Goal: Transaction & Acquisition: Subscribe to service/newsletter

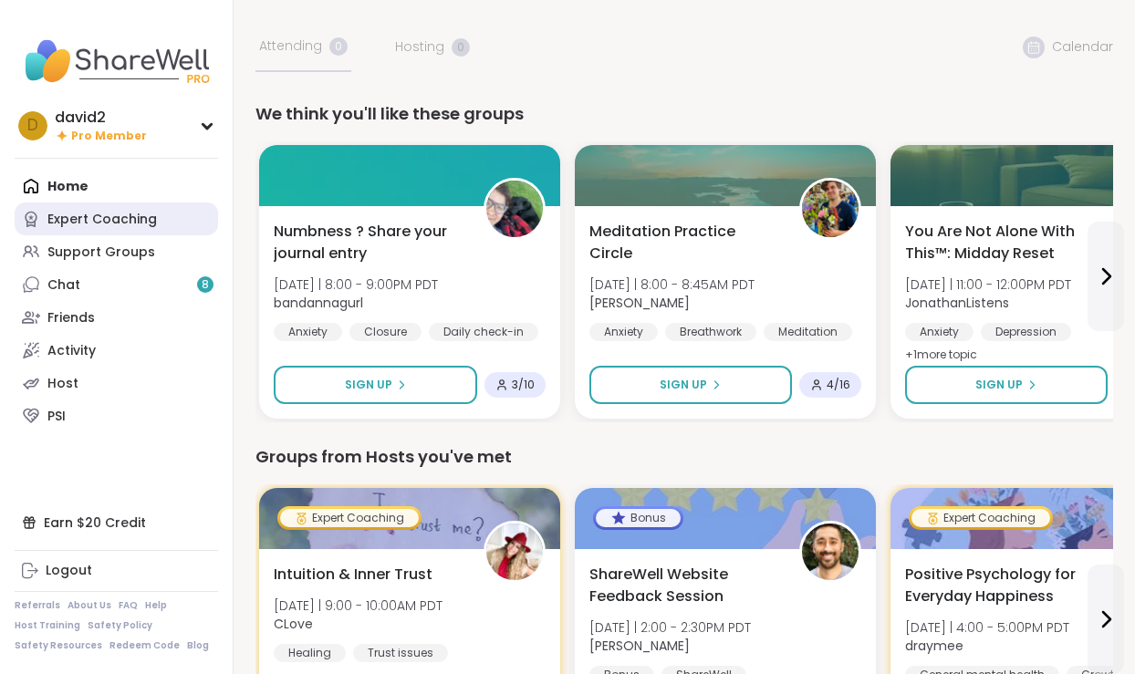
click at [150, 228] on link "Expert Coaching" at bounding box center [116, 218] width 203 height 33
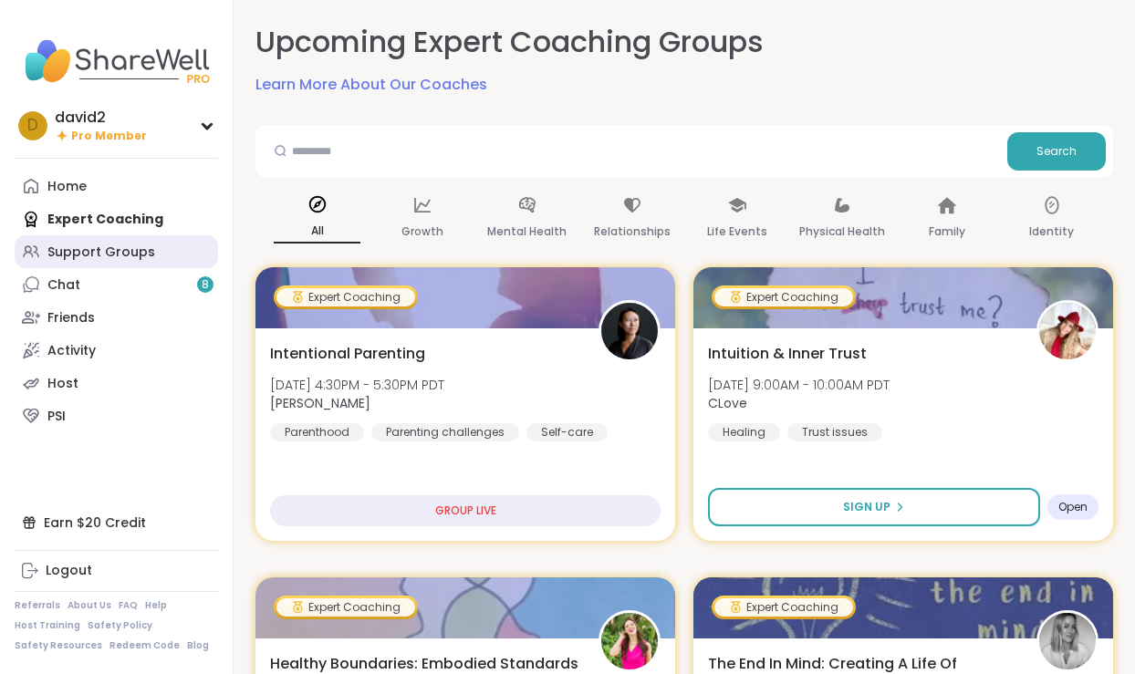
click at [140, 257] on div "Support Groups" at bounding box center [101, 253] width 108 height 18
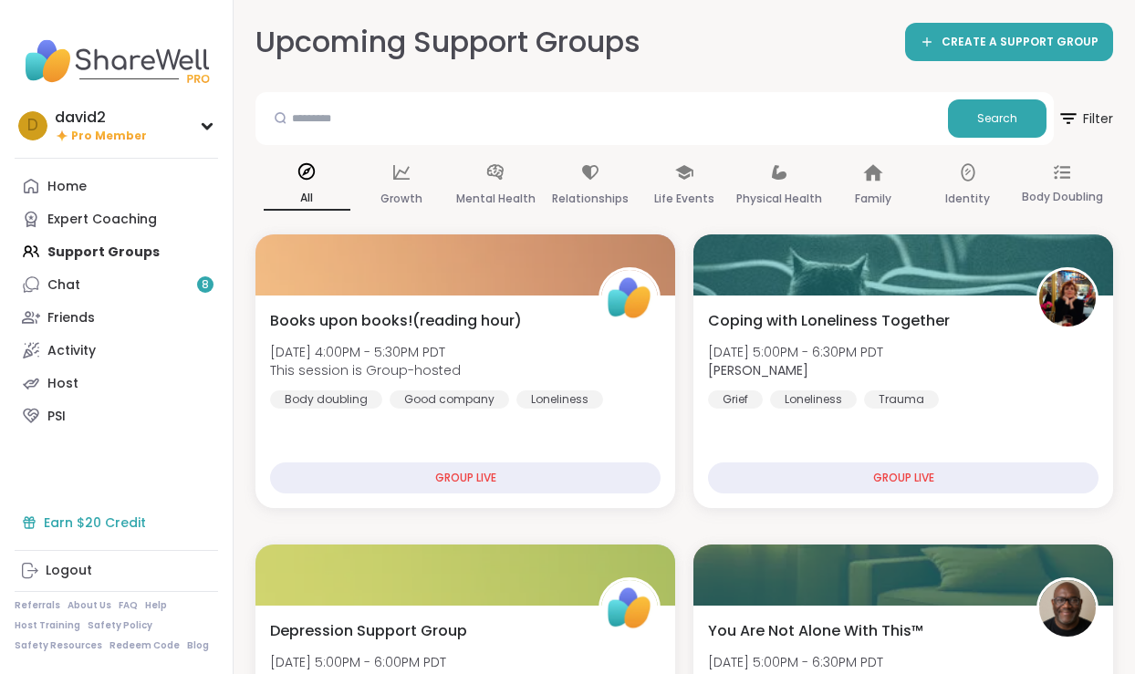
click at [82, 525] on div "Earn $20 Credit" at bounding box center [116, 522] width 203 height 33
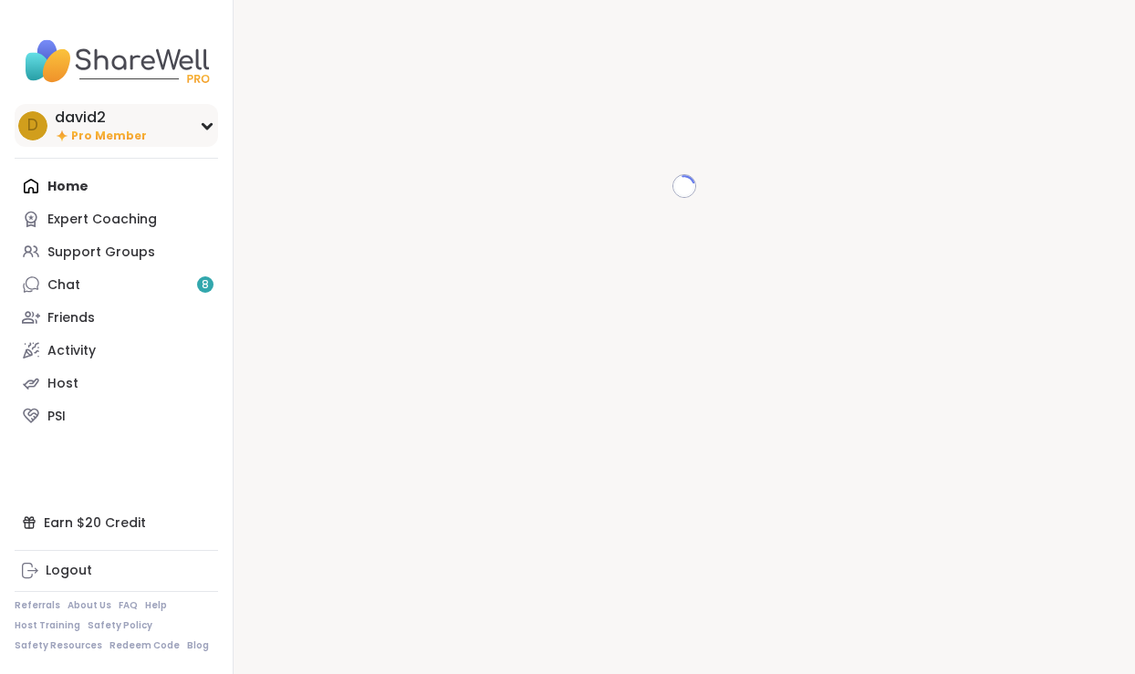
click at [160, 143] on div "d david2 Pro Member" at bounding box center [116, 125] width 203 height 43
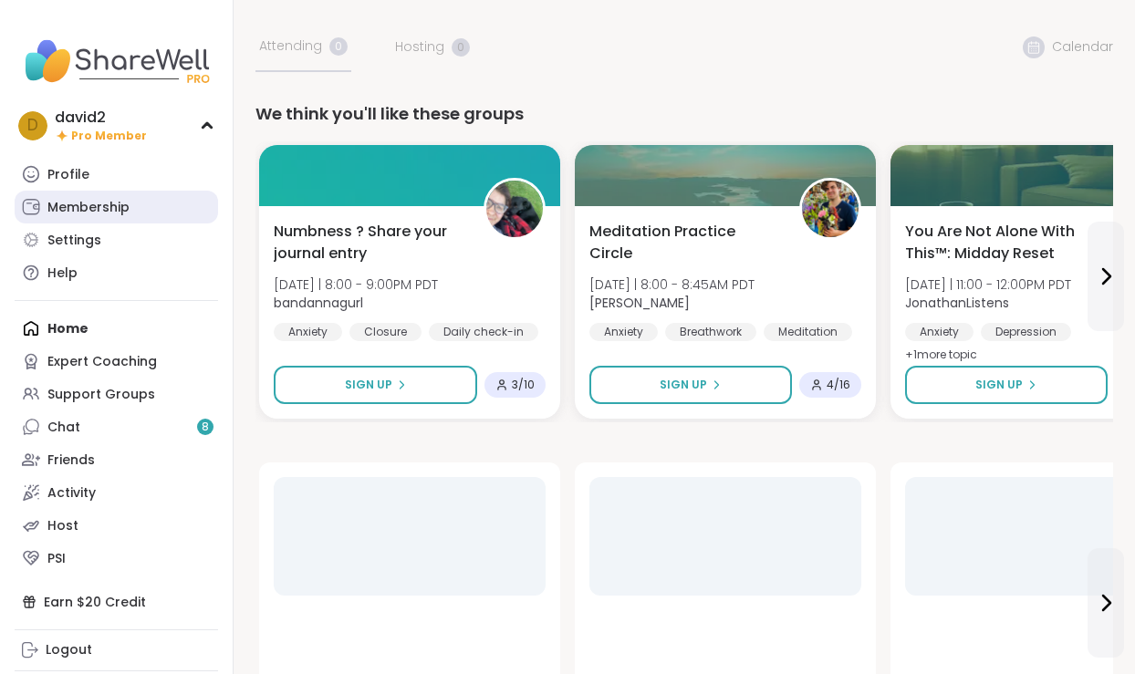
click at [154, 212] on link "Membership" at bounding box center [116, 207] width 203 height 33
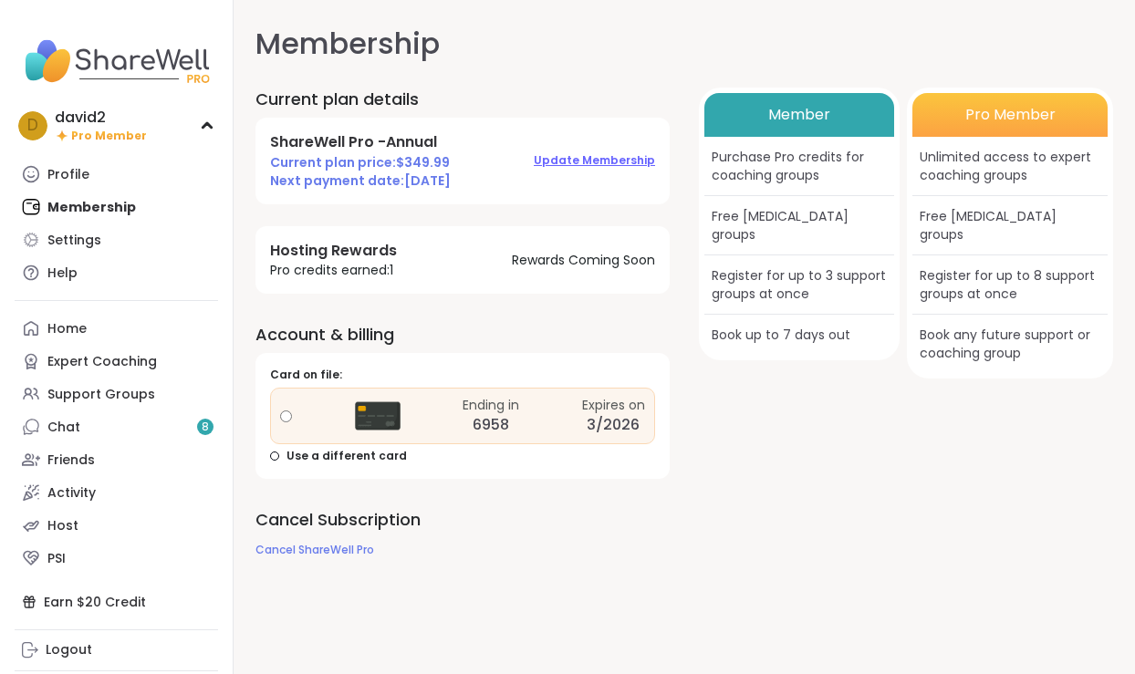
click at [602, 153] on span "Update Membership" at bounding box center [594, 160] width 121 height 16
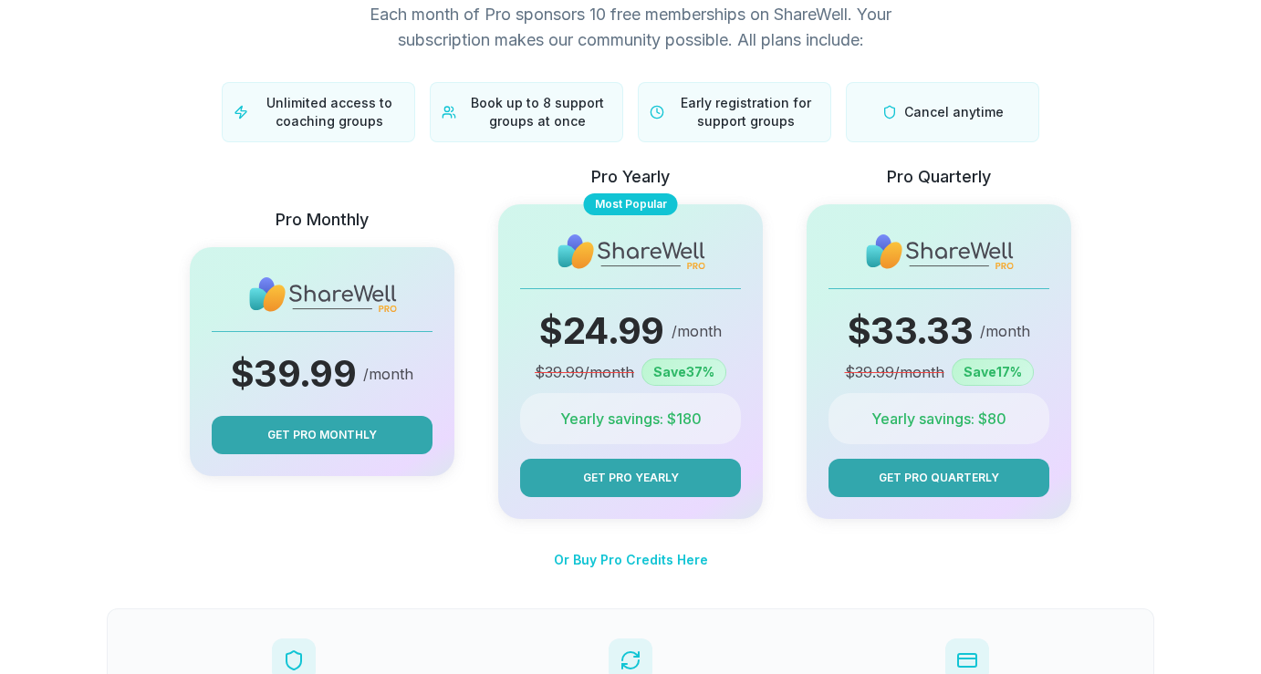
scroll to position [132, 0]
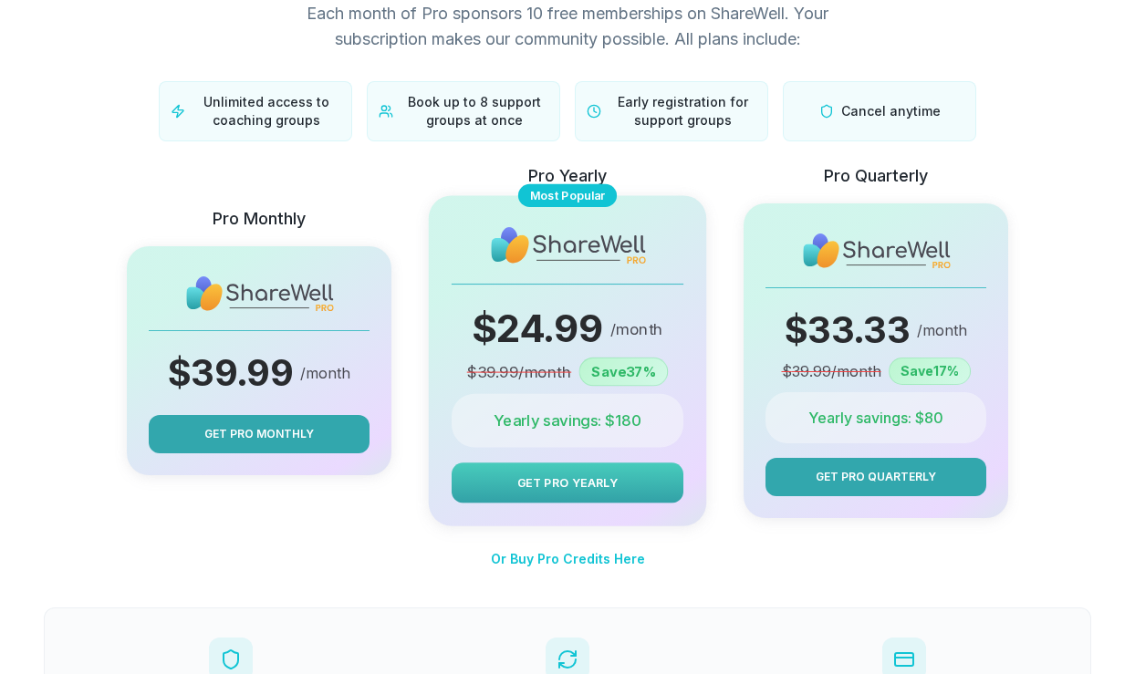
click at [481, 487] on button "Get Pro Yearly" at bounding box center [567, 482] width 232 height 40
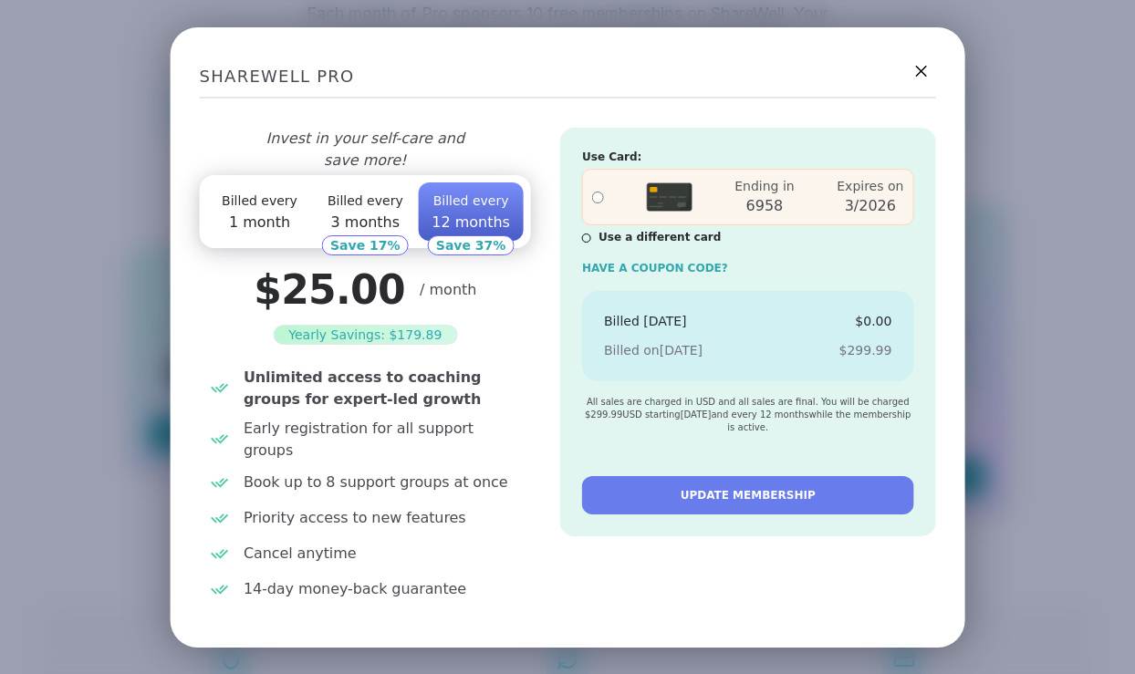
click at [390, 198] on button "Billed every 3 months" at bounding box center [365, 211] width 106 height 58
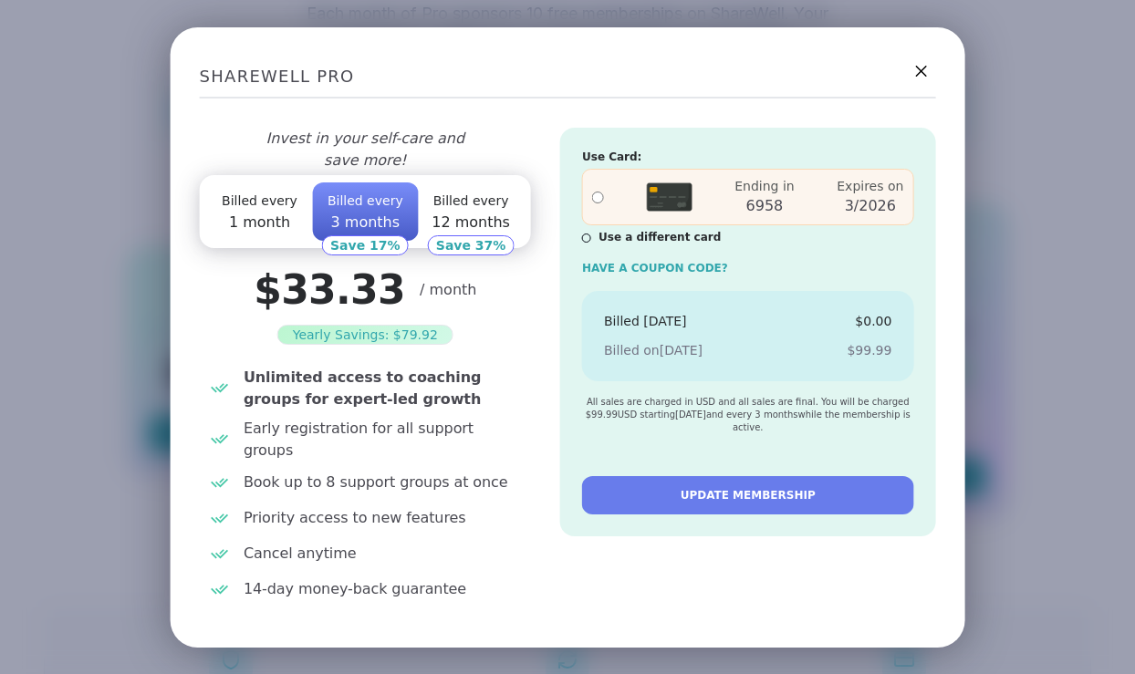
click at [261, 208] on span "Billed every" at bounding box center [260, 200] width 76 height 15
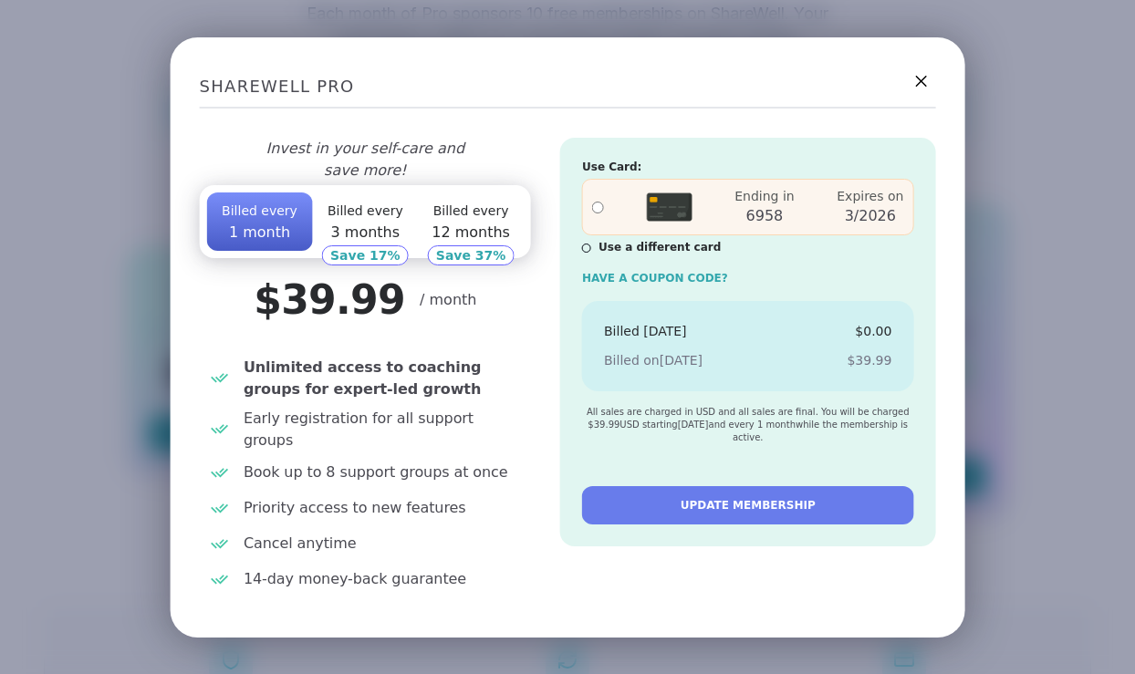
click at [454, 218] on span "Billed every" at bounding box center [471, 210] width 76 height 15
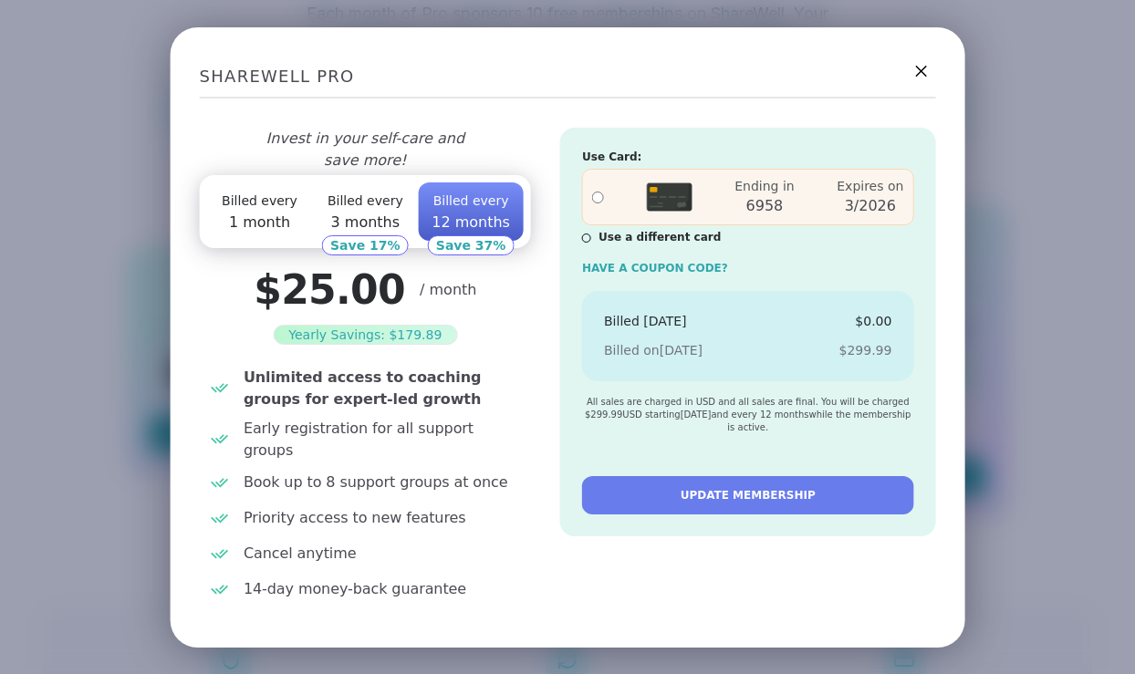
click at [377, 219] on button "Billed every 3 months" at bounding box center [365, 211] width 106 height 58
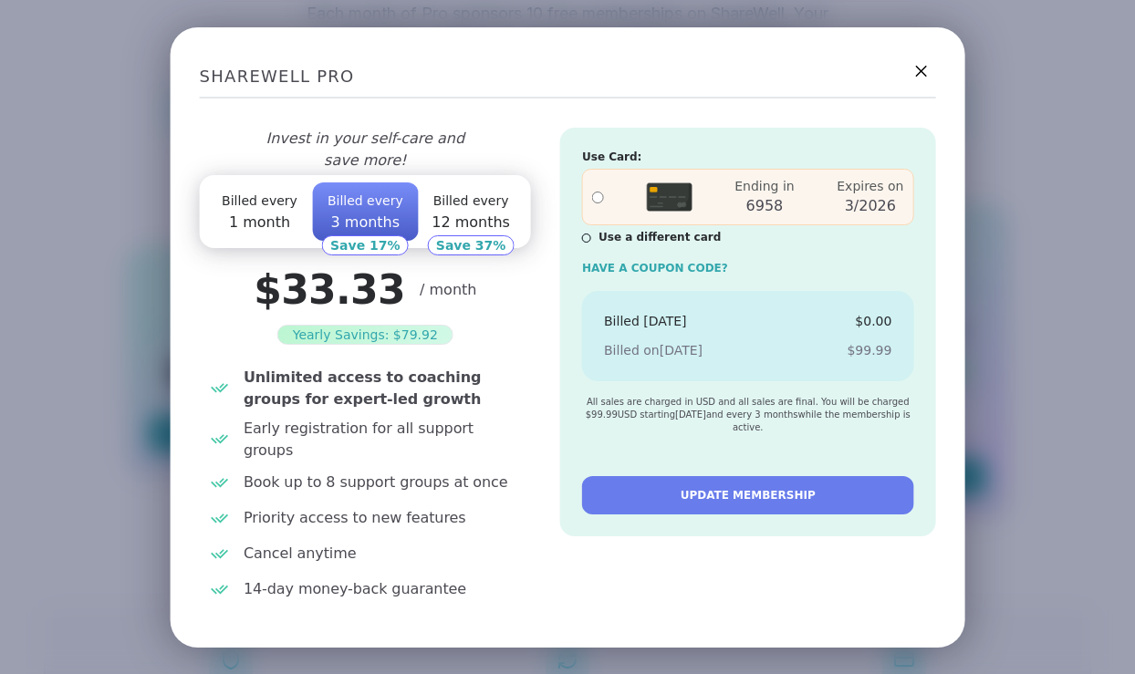
click at [279, 219] on button "Billed every 1 month" at bounding box center [260, 211] width 106 height 58
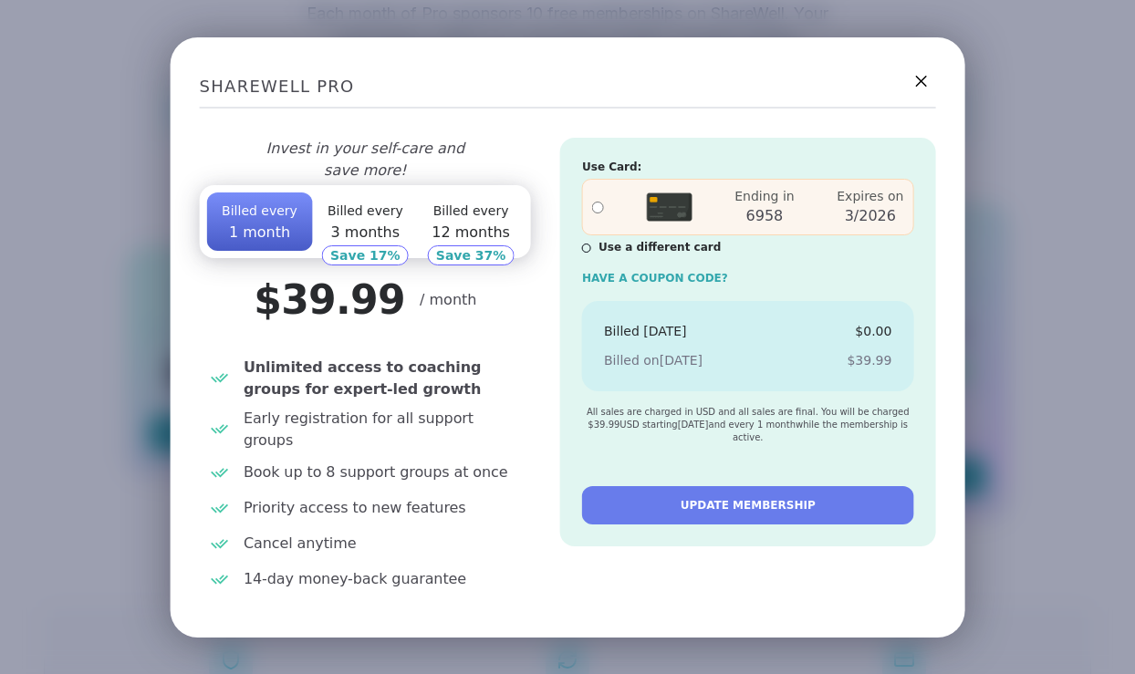
click at [451, 216] on span "Billed every" at bounding box center [471, 210] width 76 height 15
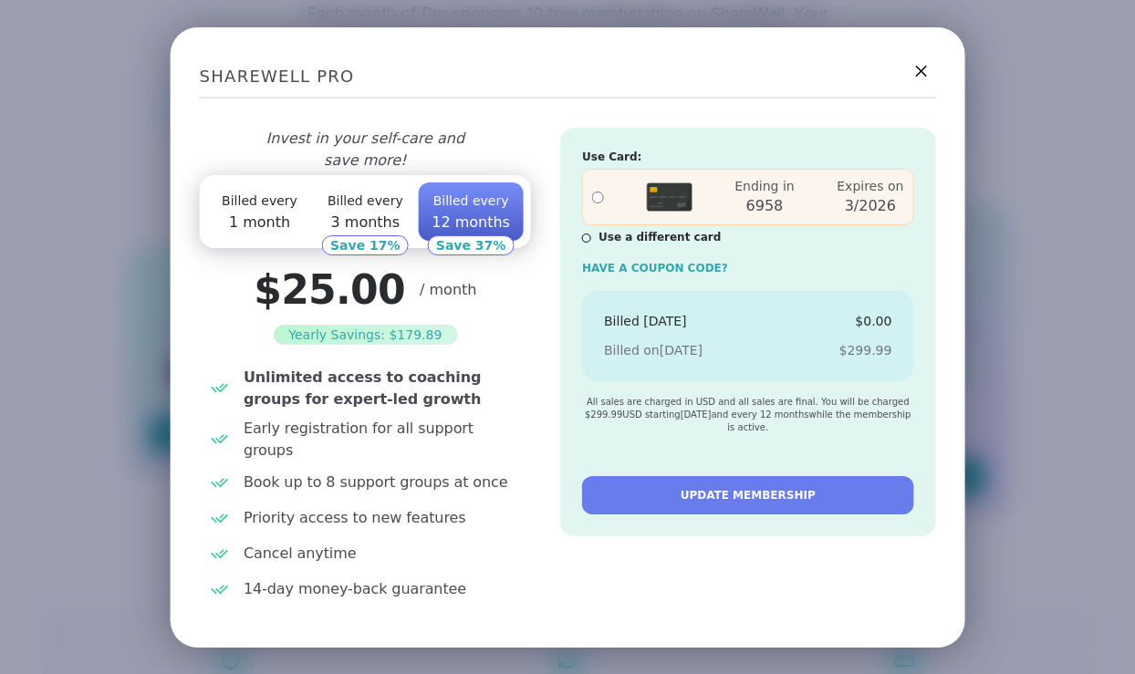
click at [351, 221] on span "3 months" at bounding box center [365, 221] width 69 height 17
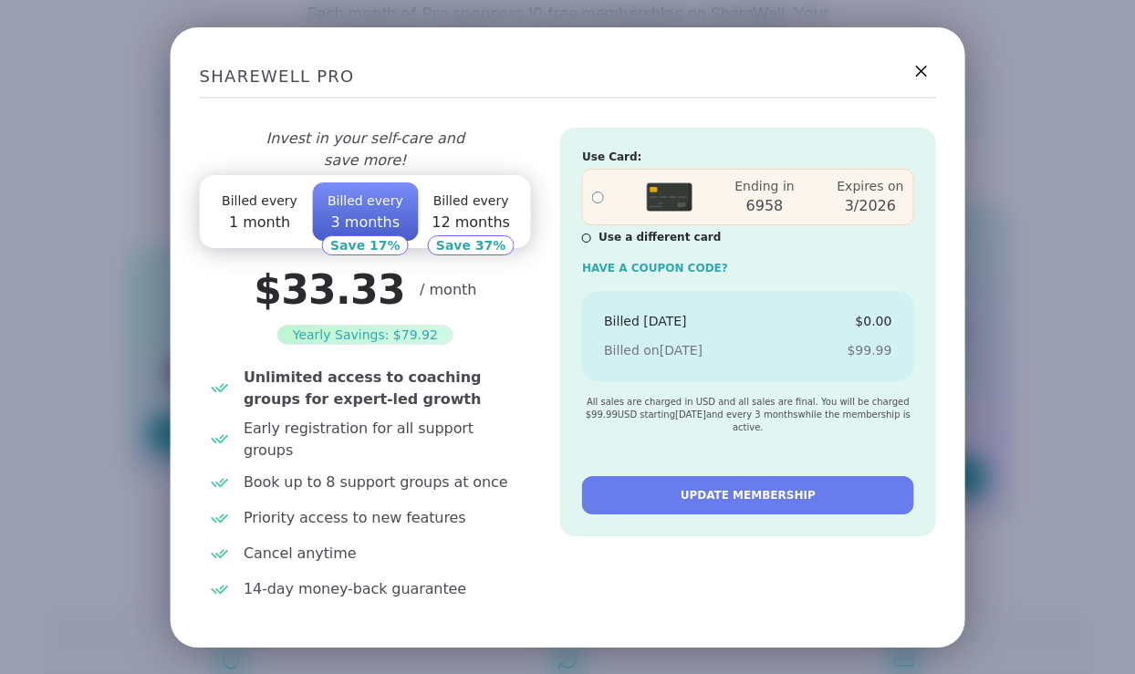
click at [241, 216] on button "Billed every 1 month" at bounding box center [260, 211] width 106 height 58
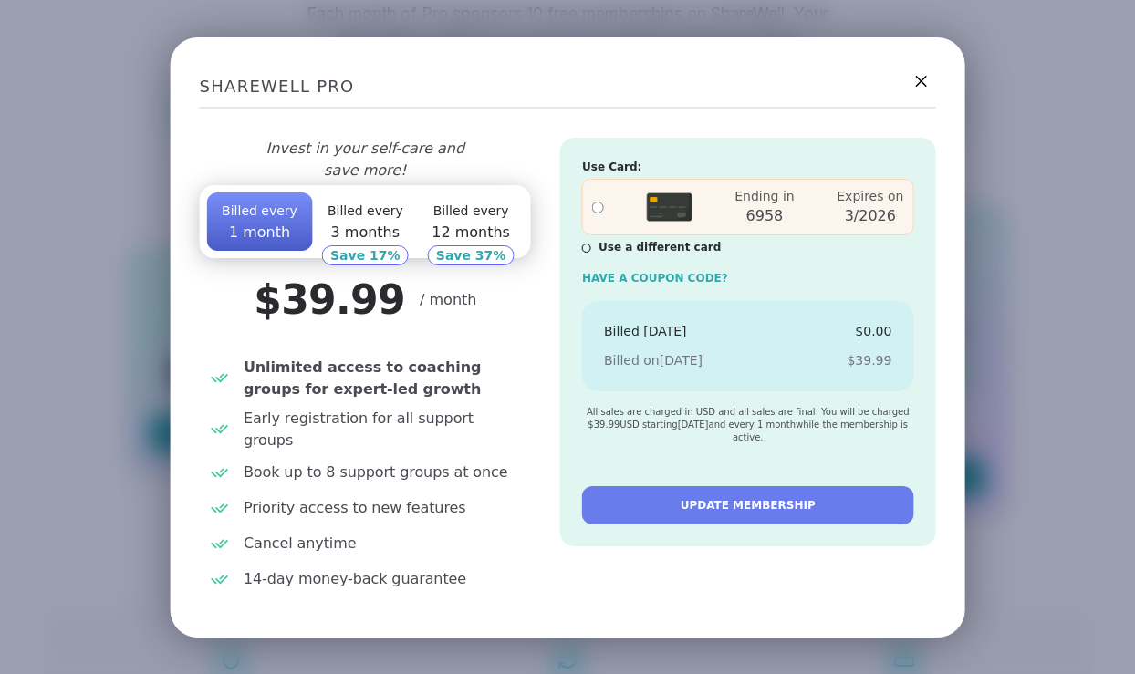
click at [407, 209] on button "Billed every 3 months" at bounding box center [365, 221] width 106 height 58
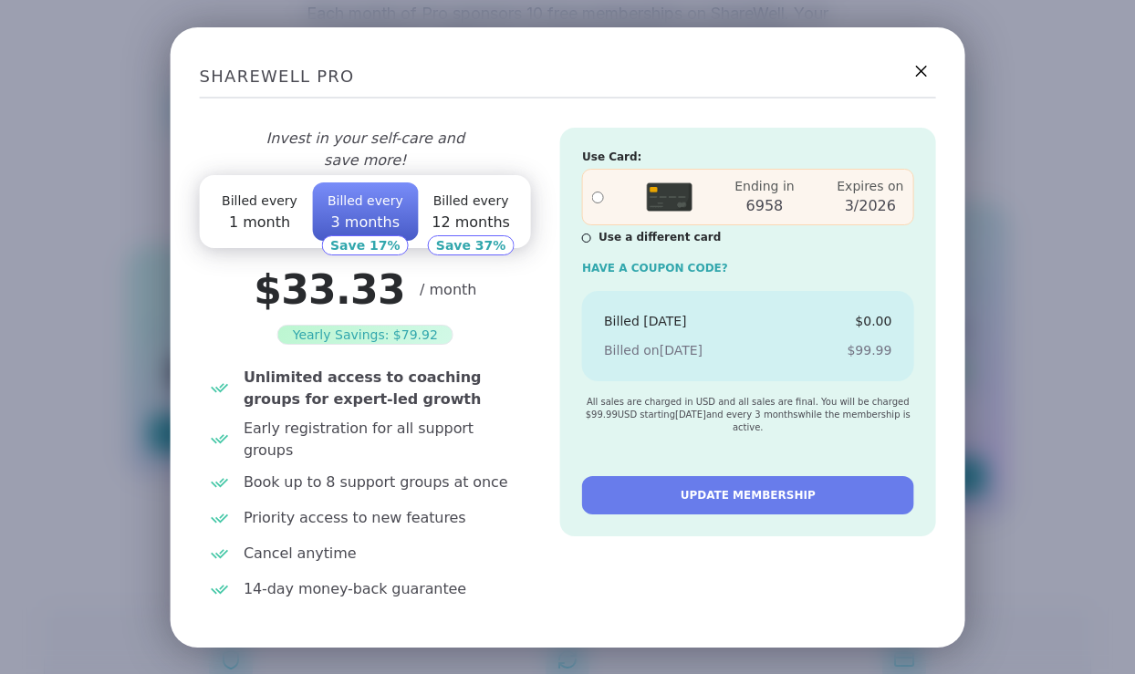
click at [483, 206] on span "Billed every" at bounding box center [471, 200] width 76 height 15
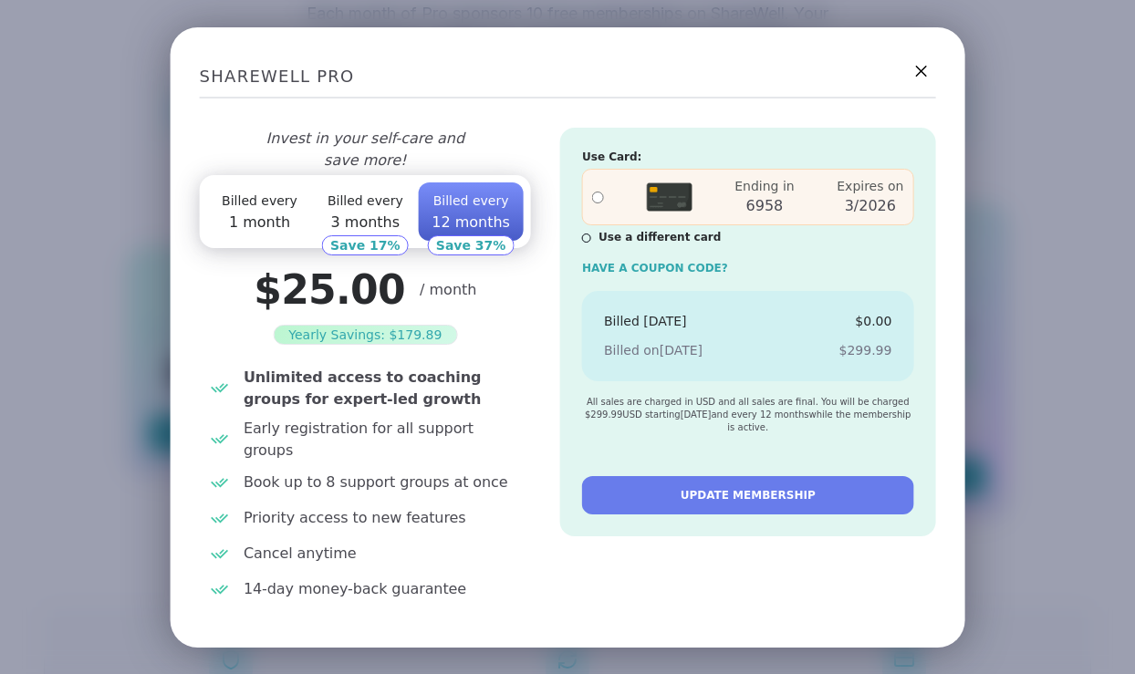
click at [384, 208] on span "Billed every" at bounding box center [365, 200] width 76 height 15
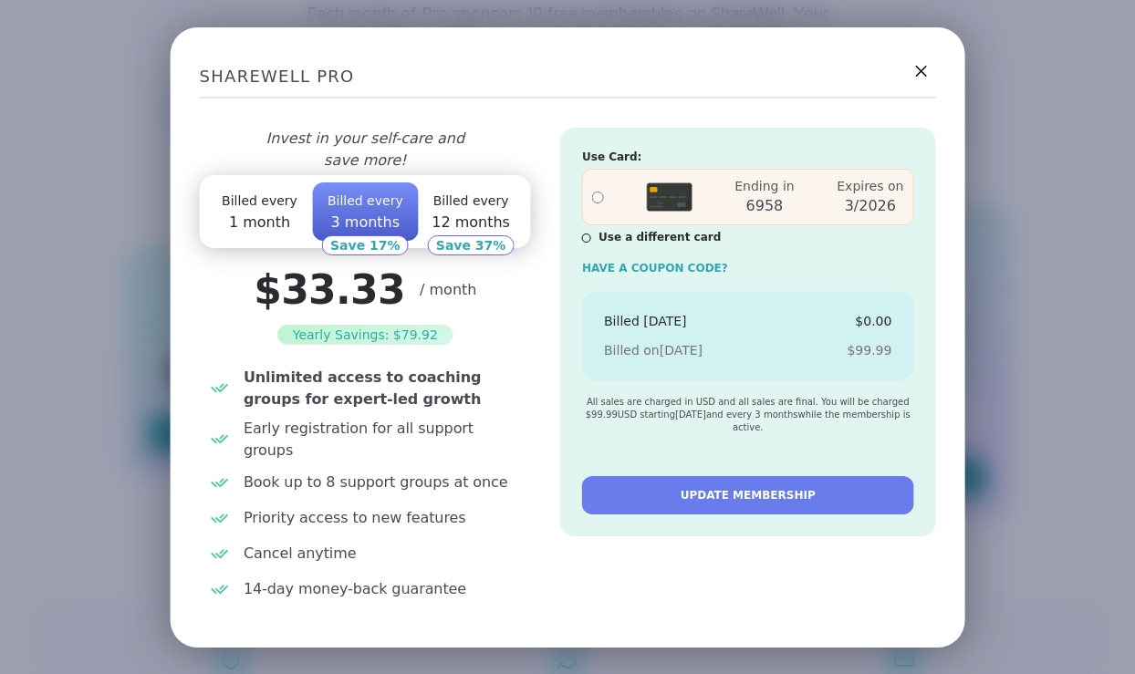
click at [252, 218] on button "Billed every 1 month" at bounding box center [260, 211] width 106 height 58
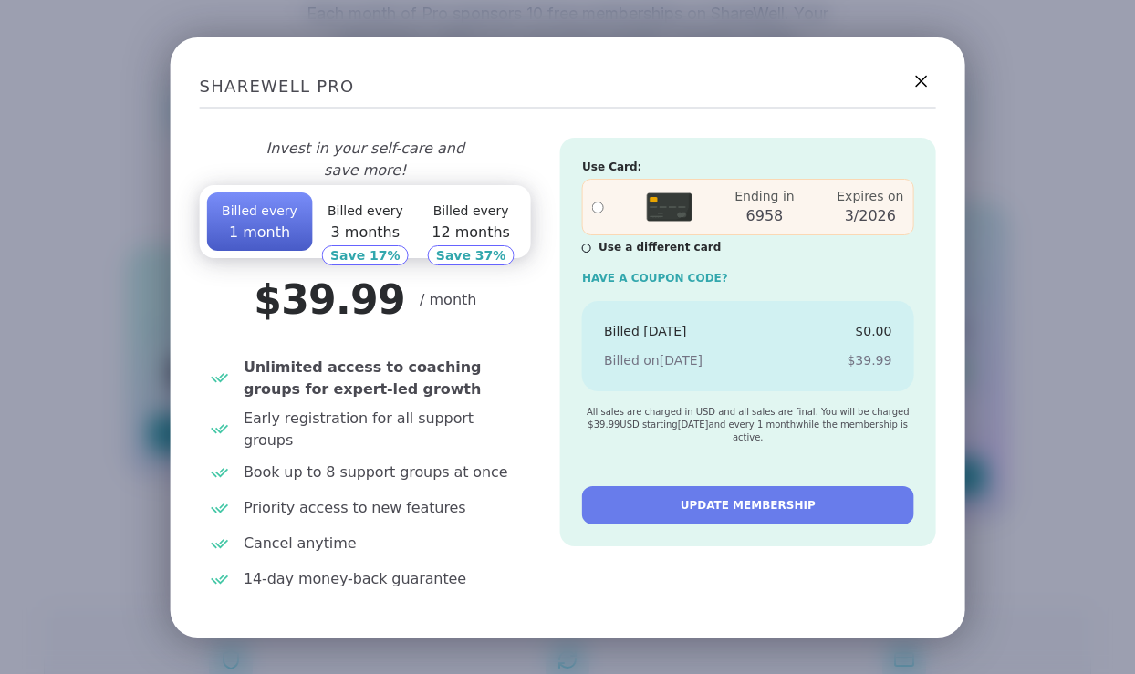
click at [928, 84] on icon at bounding box center [920, 80] width 23 height 23
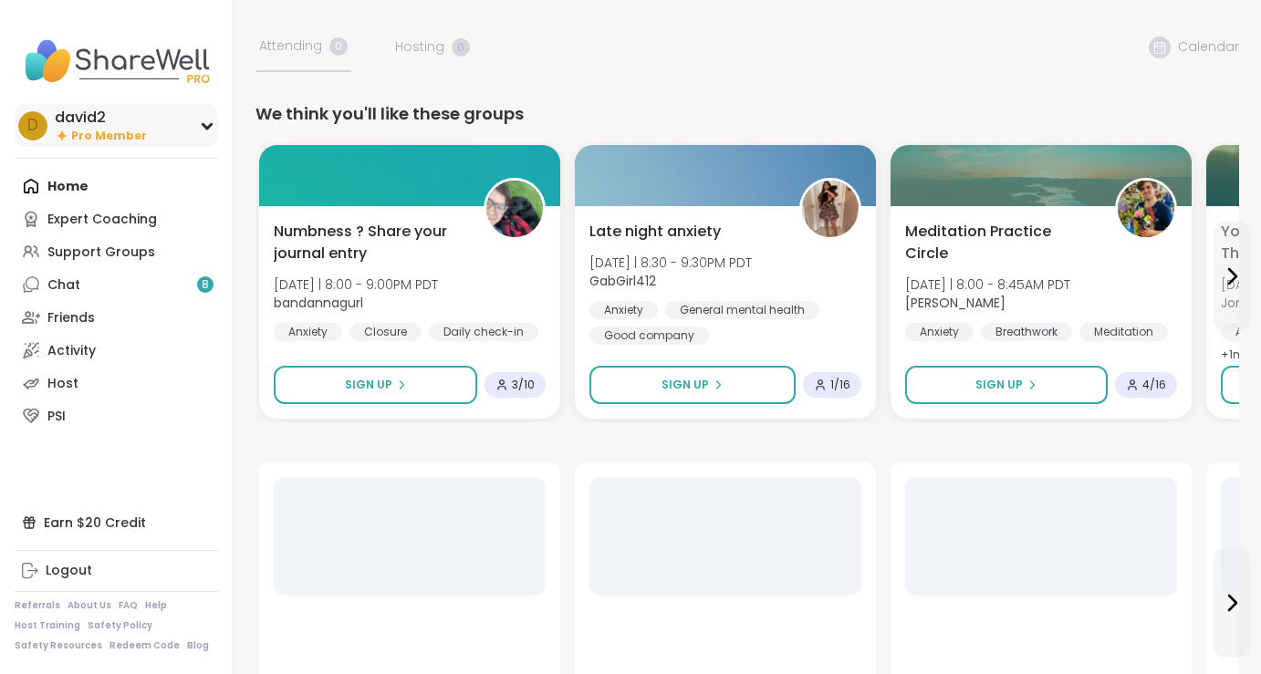
click at [170, 140] on div "d david2 Pro Member" at bounding box center [116, 125] width 203 height 43
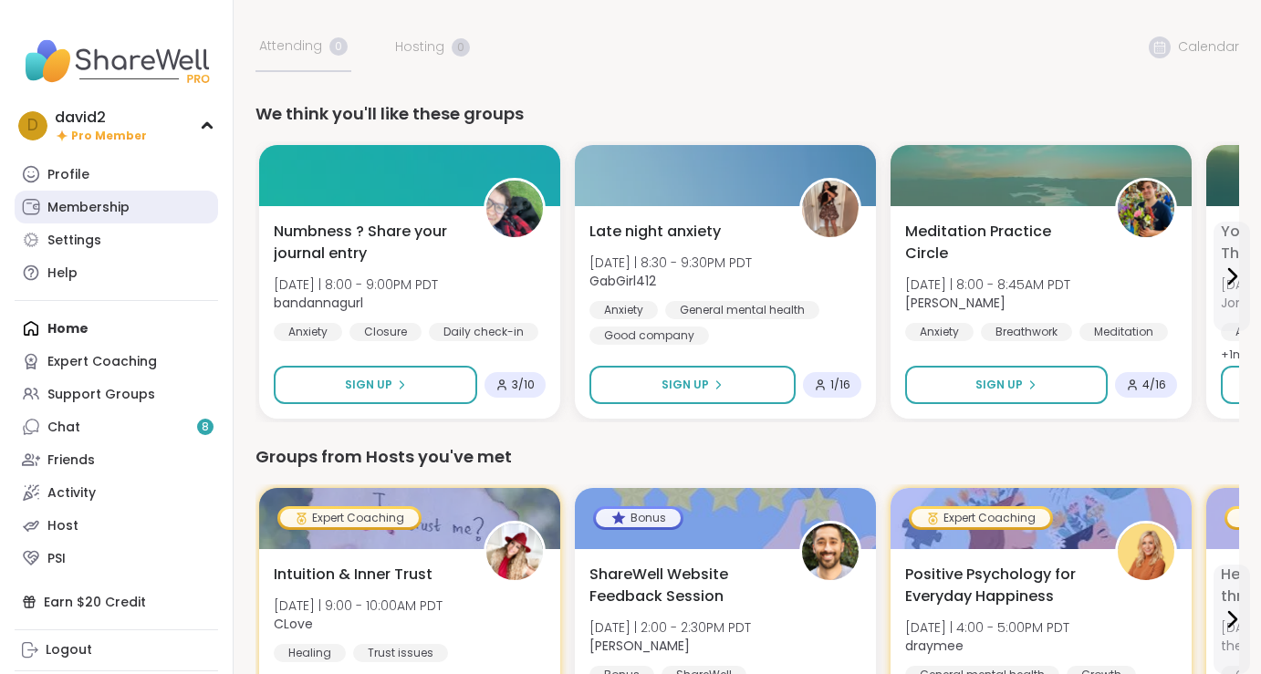
click at [163, 196] on link "Membership" at bounding box center [116, 207] width 203 height 33
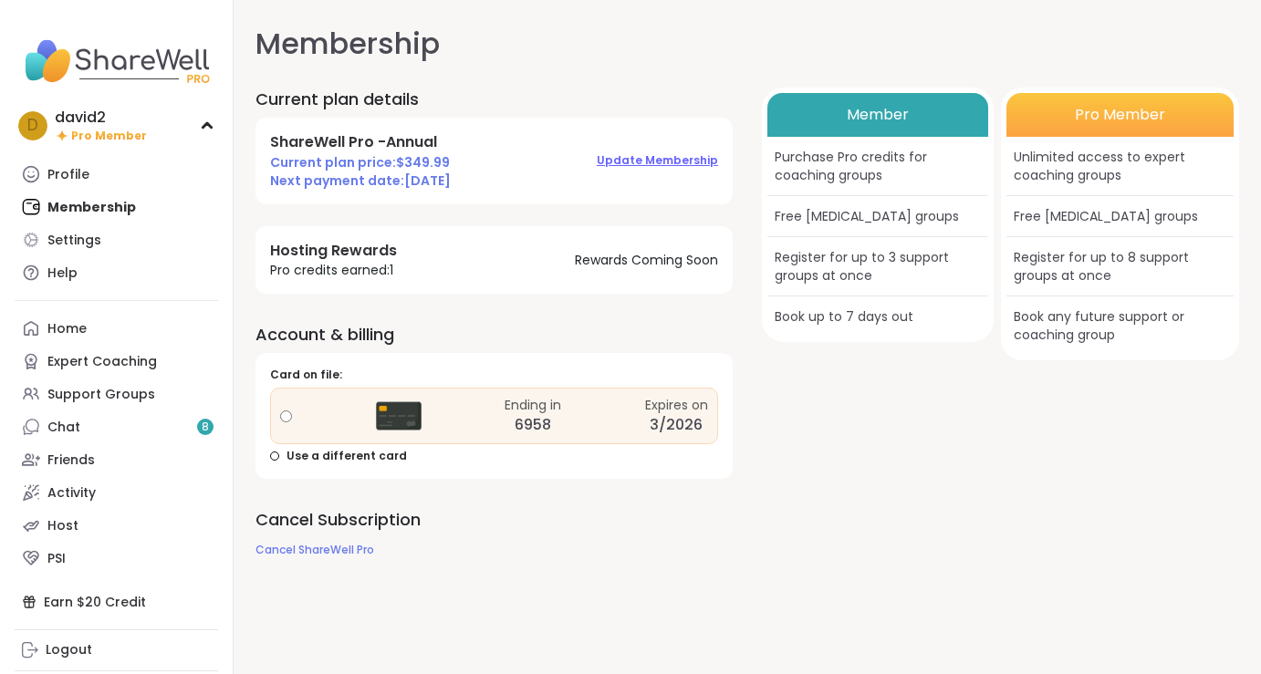
click at [661, 158] on span "Update Membership" at bounding box center [657, 160] width 121 height 16
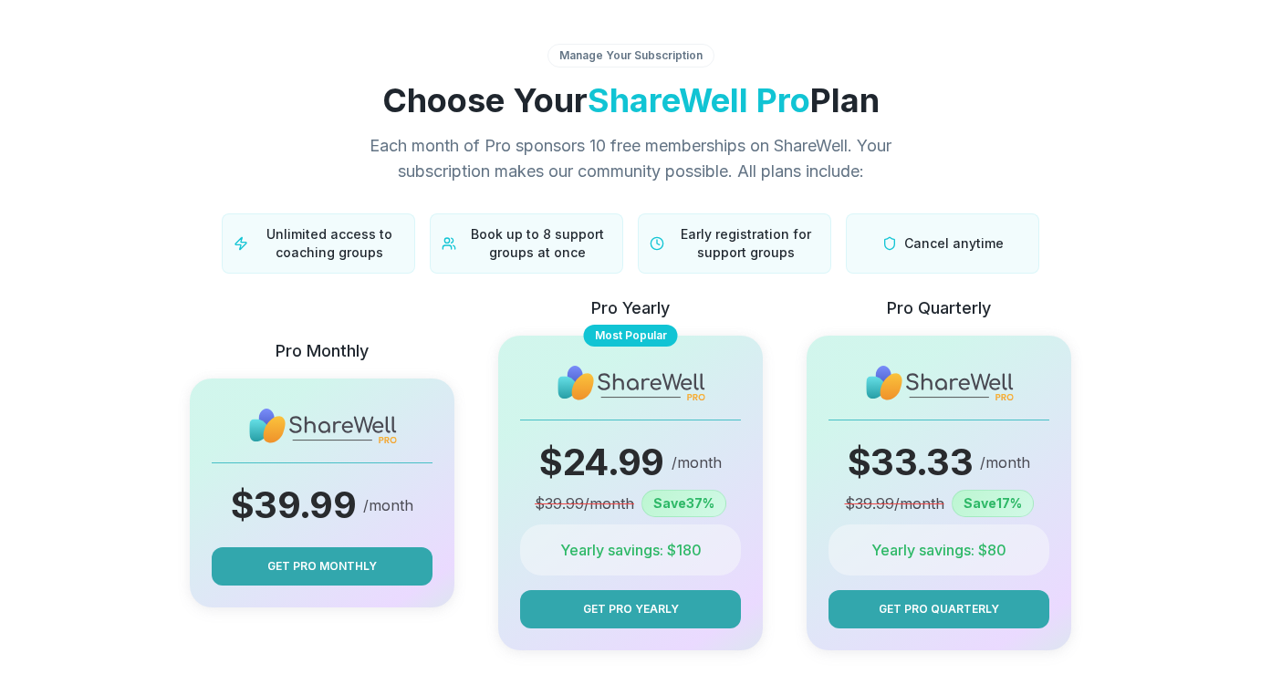
click at [624, 592] on div "Pro Yearly Most Popular $ 24.99 /month $ 39.99 /month Save 37 % Yearly savings:…" at bounding box center [630, 473] width 265 height 355
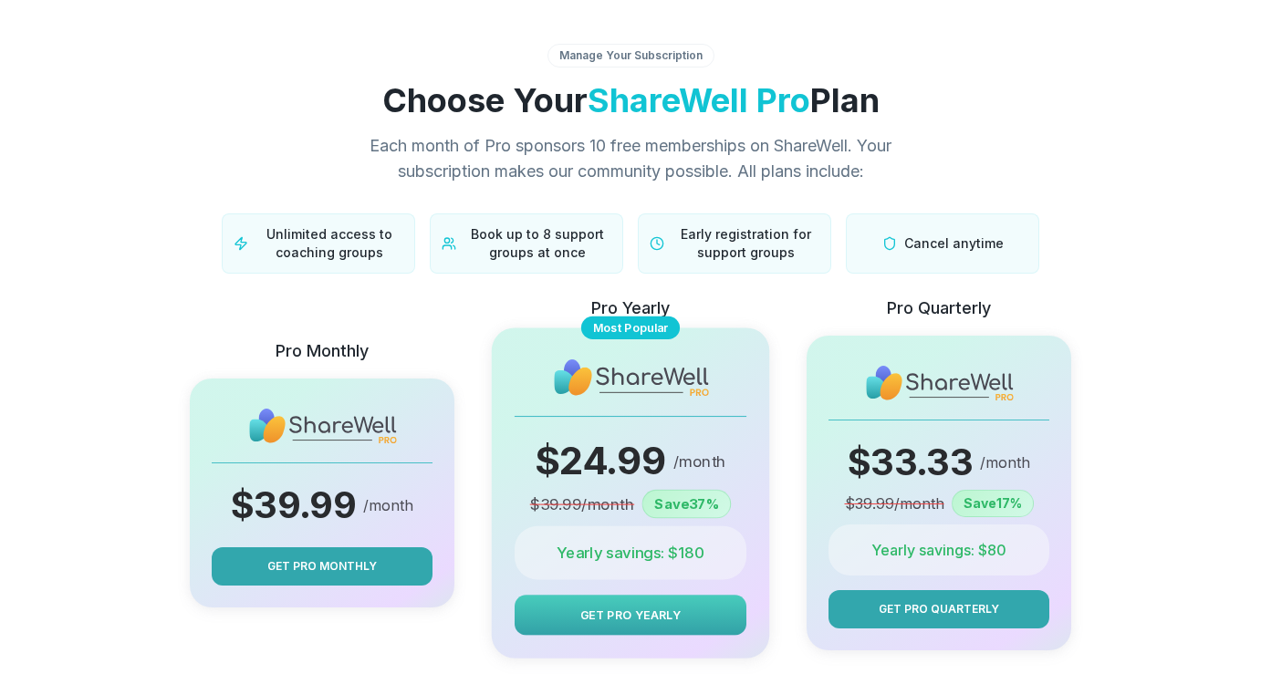
click at [621, 605] on button "Get Pro Yearly" at bounding box center [630, 615] width 232 height 40
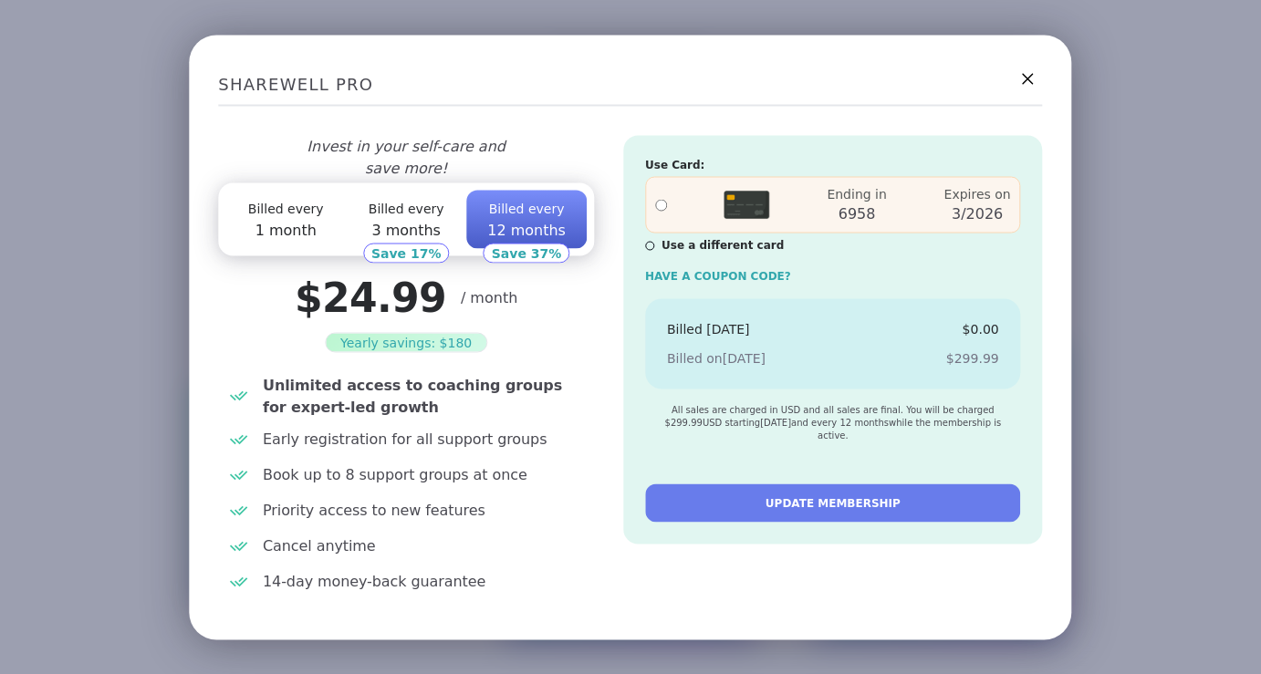
click at [438, 211] on button "Billed every 3 months" at bounding box center [406, 219] width 120 height 58
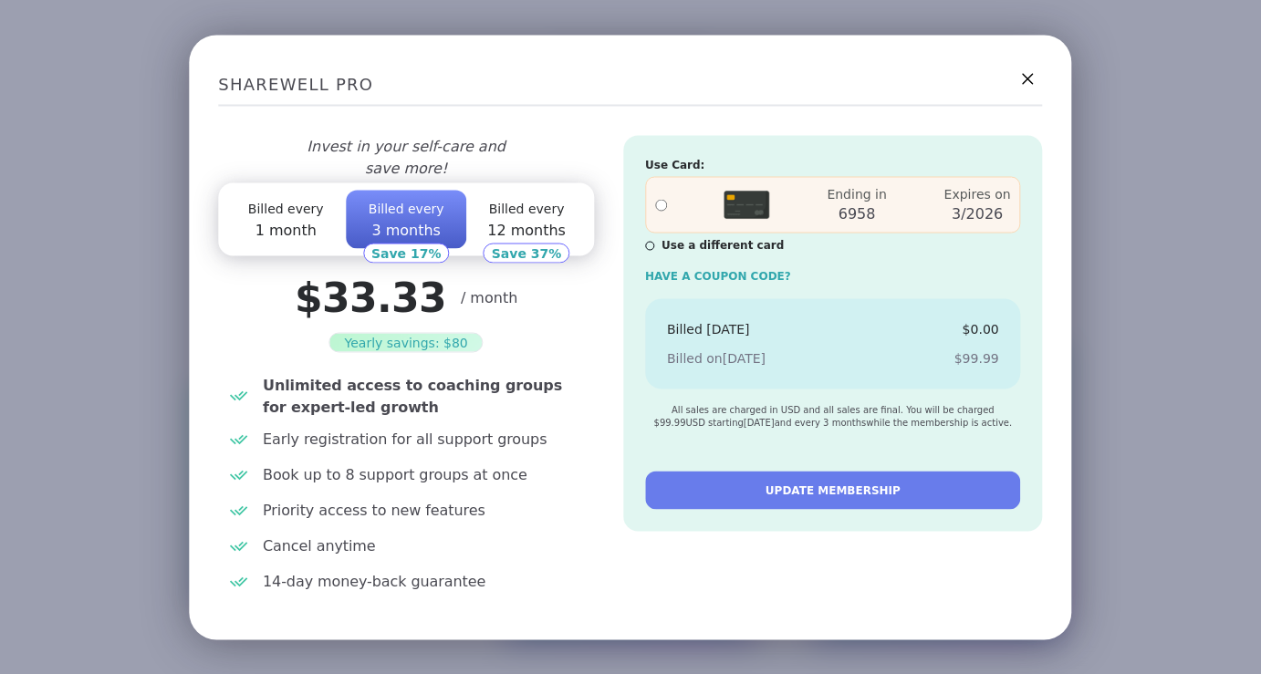
click at [280, 221] on span "1 month" at bounding box center [285, 229] width 61 height 17
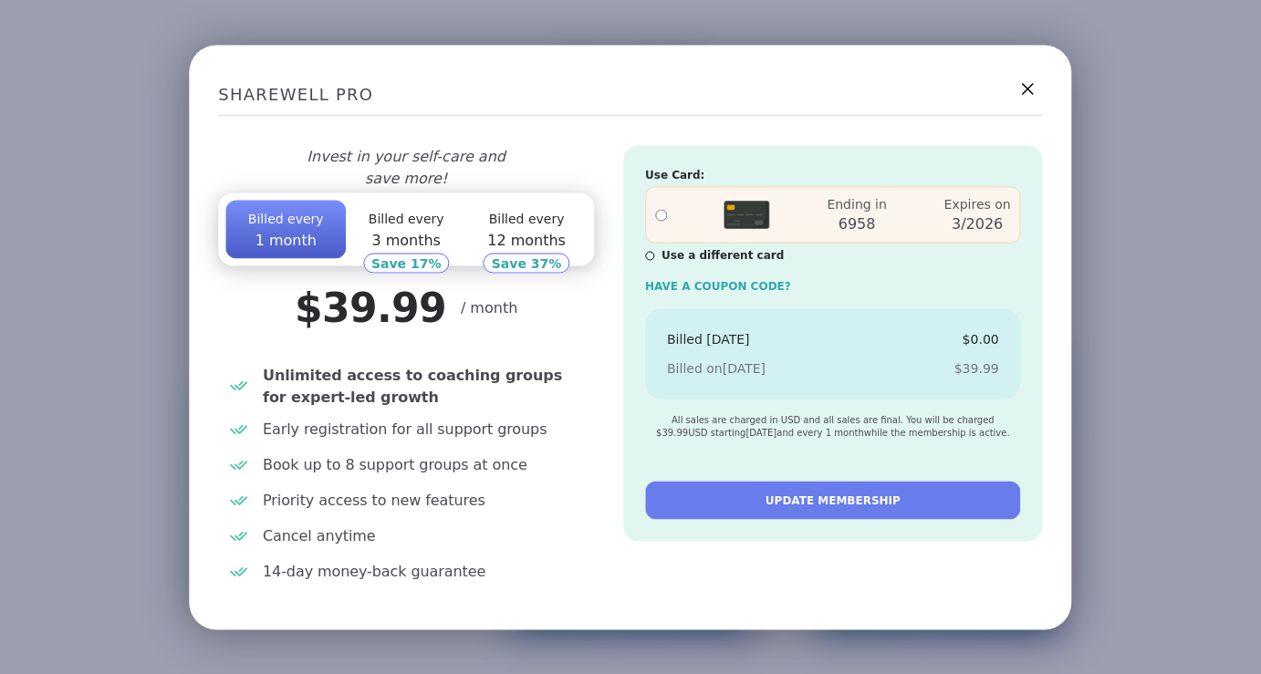
click at [1013, 104] on div at bounding box center [1027, 88] width 31 height 31
click at [1034, 94] on icon at bounding box center [1027, 88] width 23 height 23
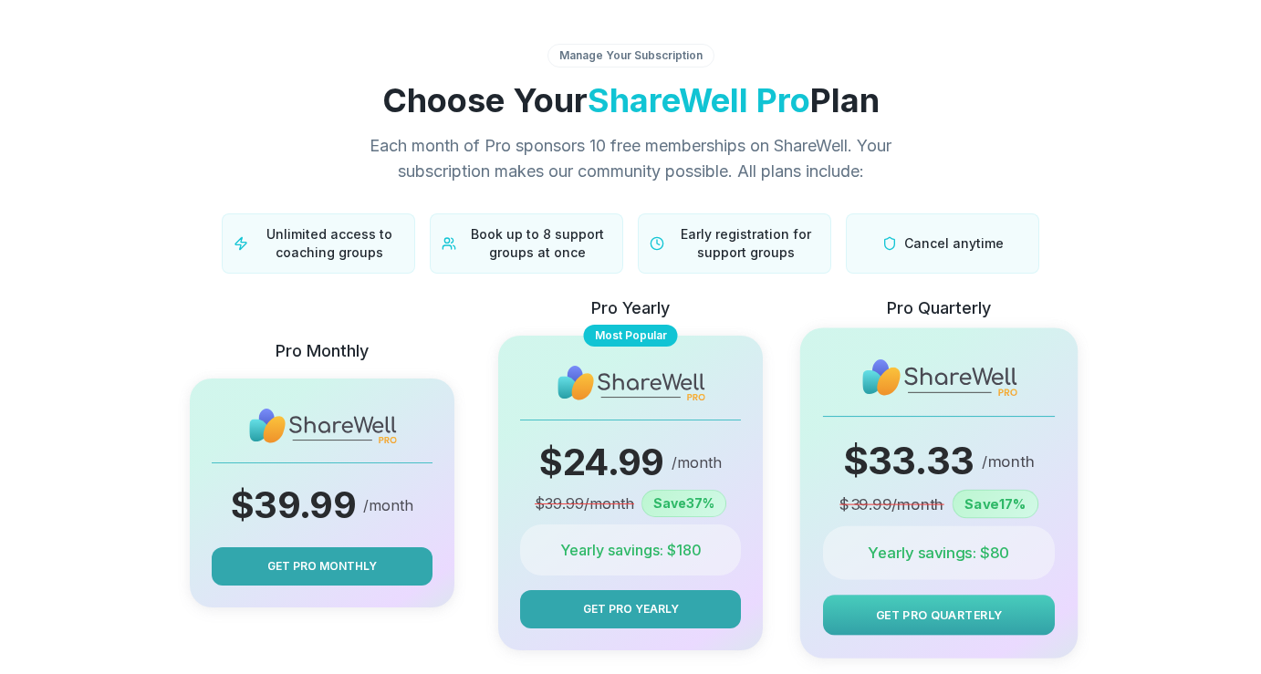
click at [861, 610] on button "Get Pro Quarterly" at bounding box center [939, 615] width 232 height 40
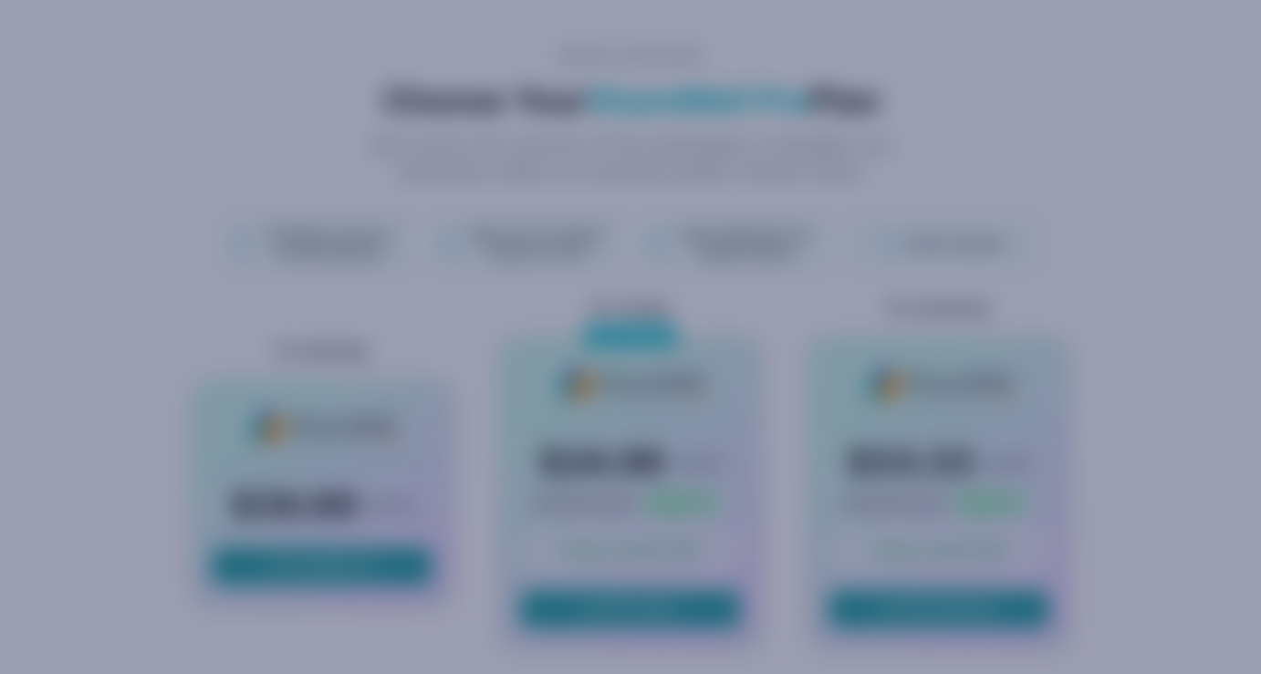
click at [1201, 202] on div "SHAREWELL PRO Invest in your self-care and save more! Billed every 1 month Bill…" at bounding box center [630, 337] width 1261 height 674
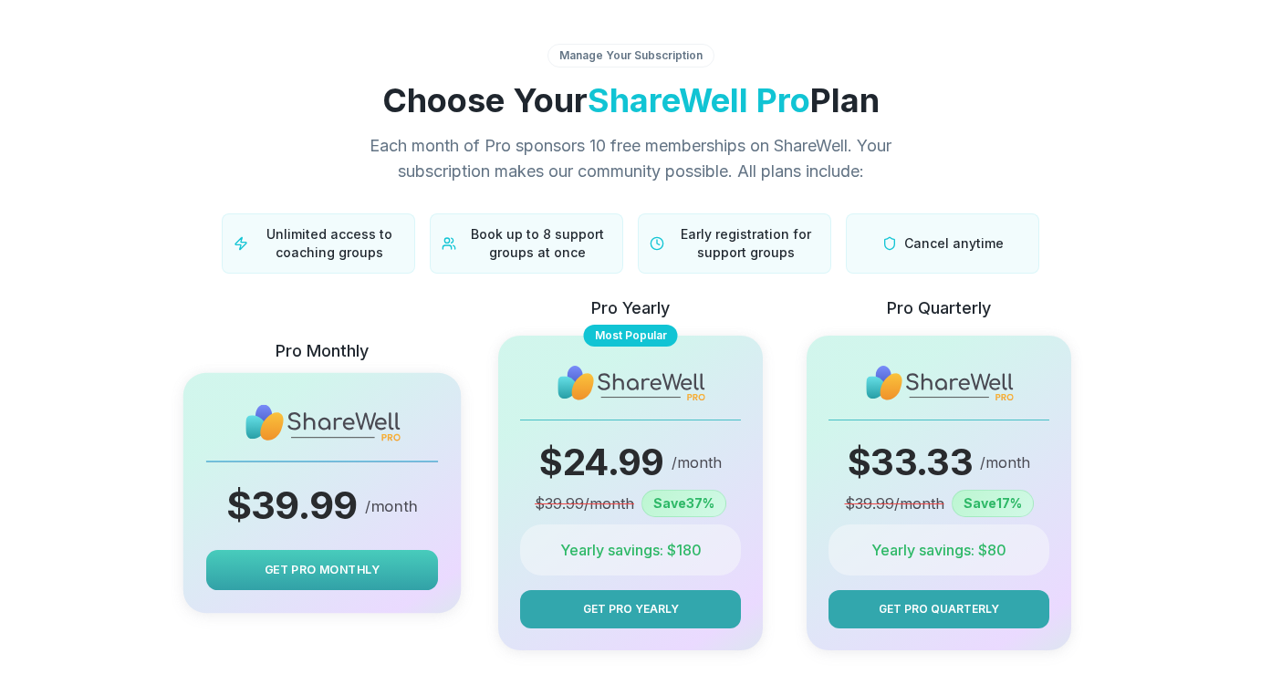
click at [413, 554] on button "Get Pro Monthly" at bounding box center [322, 570] width 232 height 40
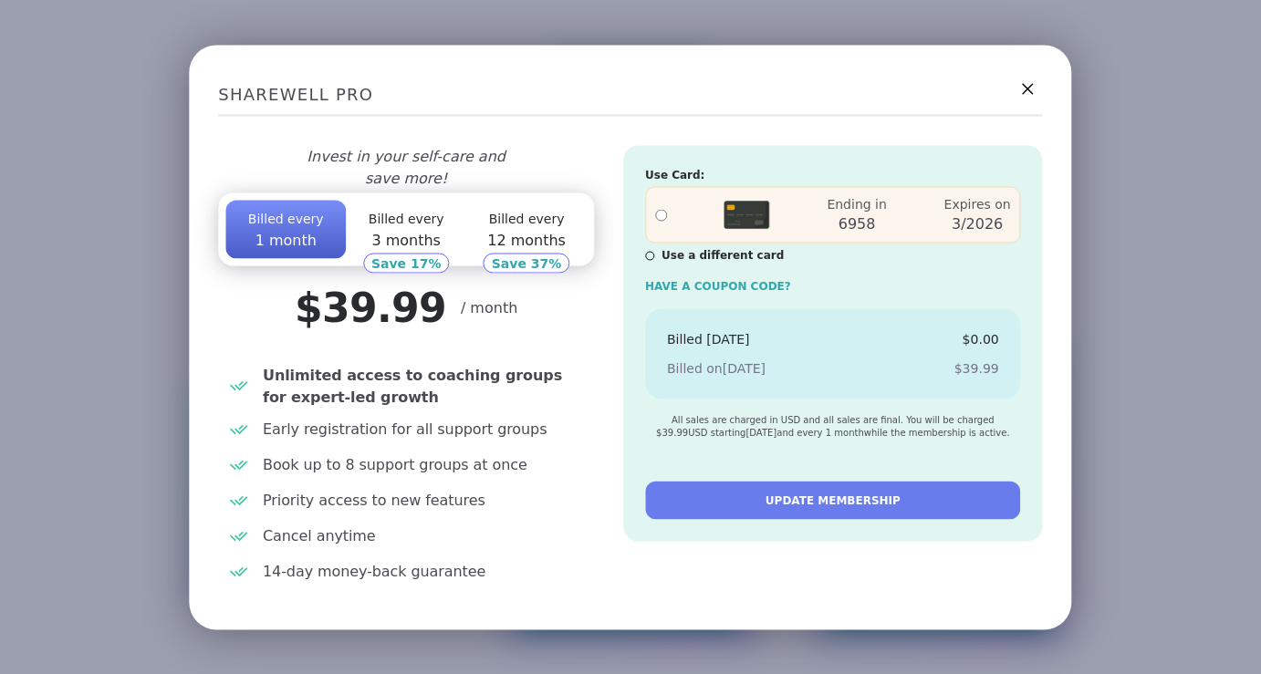
click at [493, 214] on span "Billed every" at bounding box center [527, 218] width 76 height 15
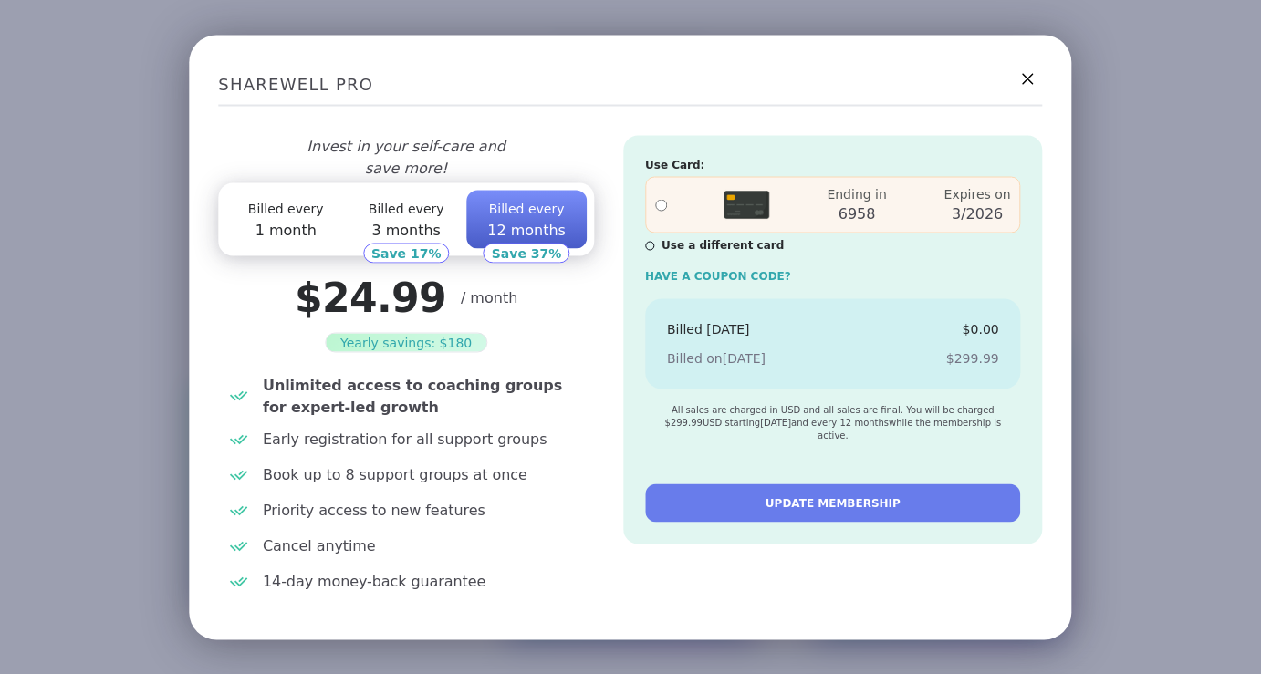
click at [417, 205] on button "Billed every 3 months" at bounding box center [406, 219] width 120 height 58
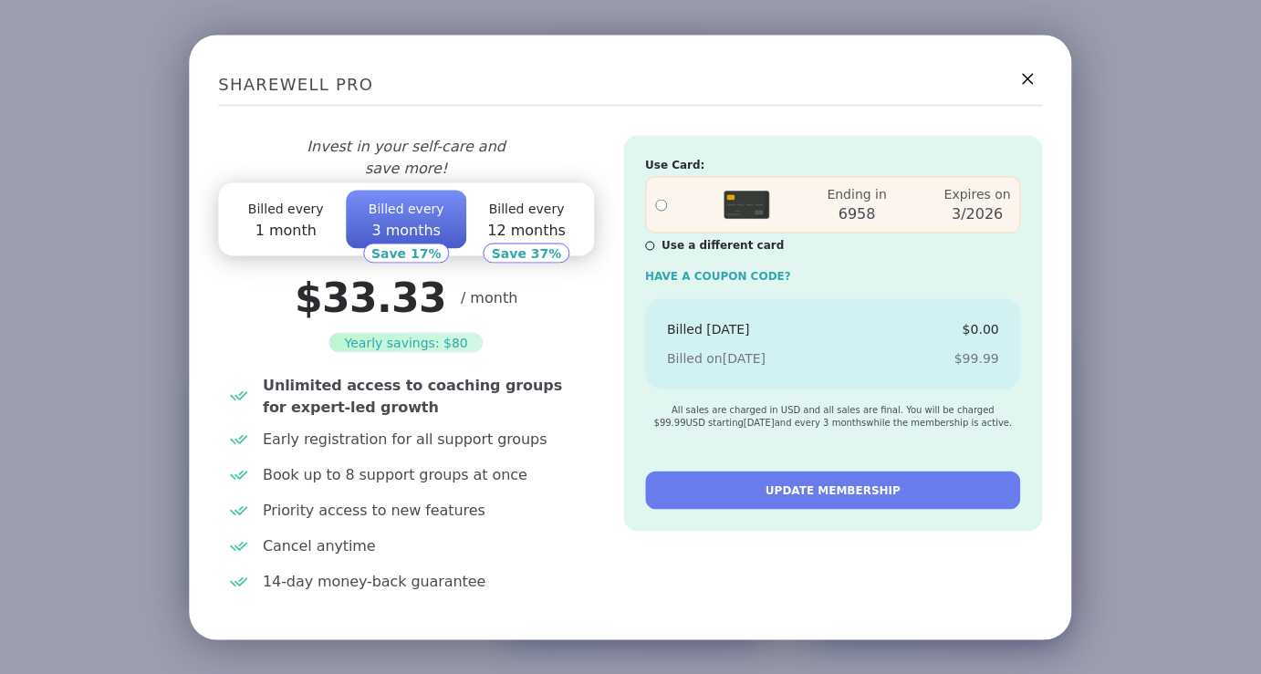
click at [285, 221] on span "1 month" at bounding box center [285, 229] width 61 height 17
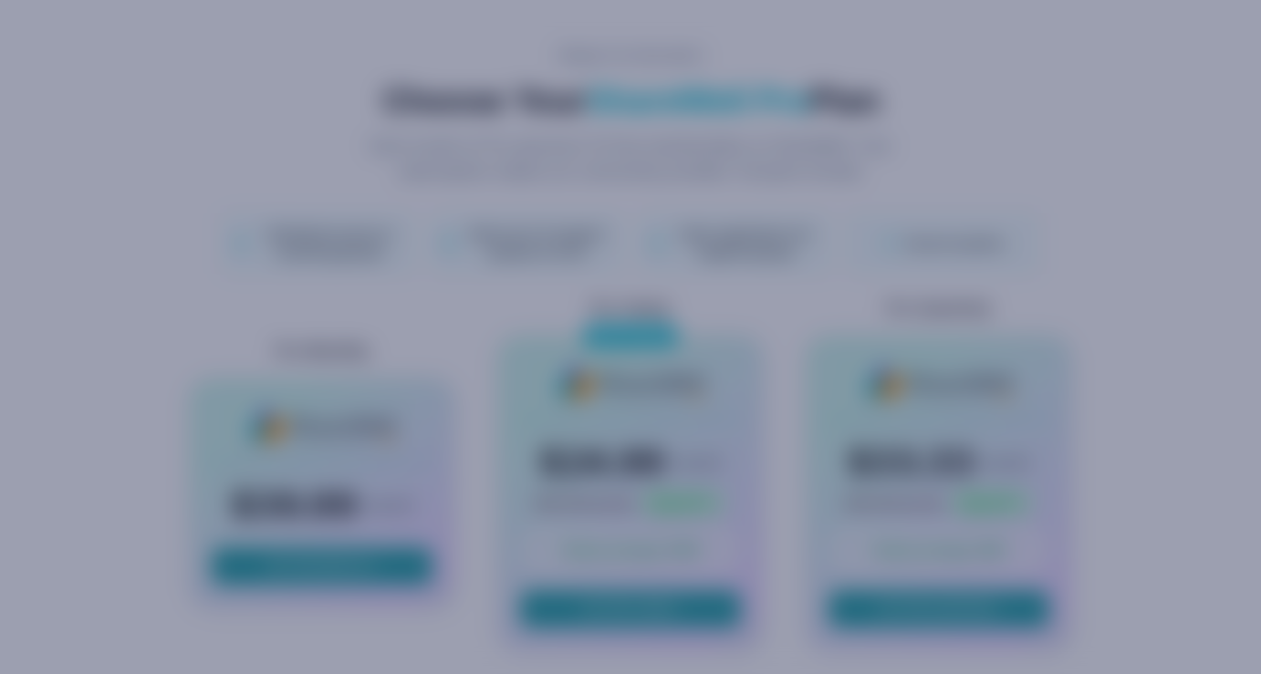
click at [174, 223] on div "SHAREWELL PRO Invest in your self-care and save more! Billed every 1 month Bill…" at bounding box center [630, 337] width 1261 height 674
